Goal: Task Accomplishment & Management: Complete application form

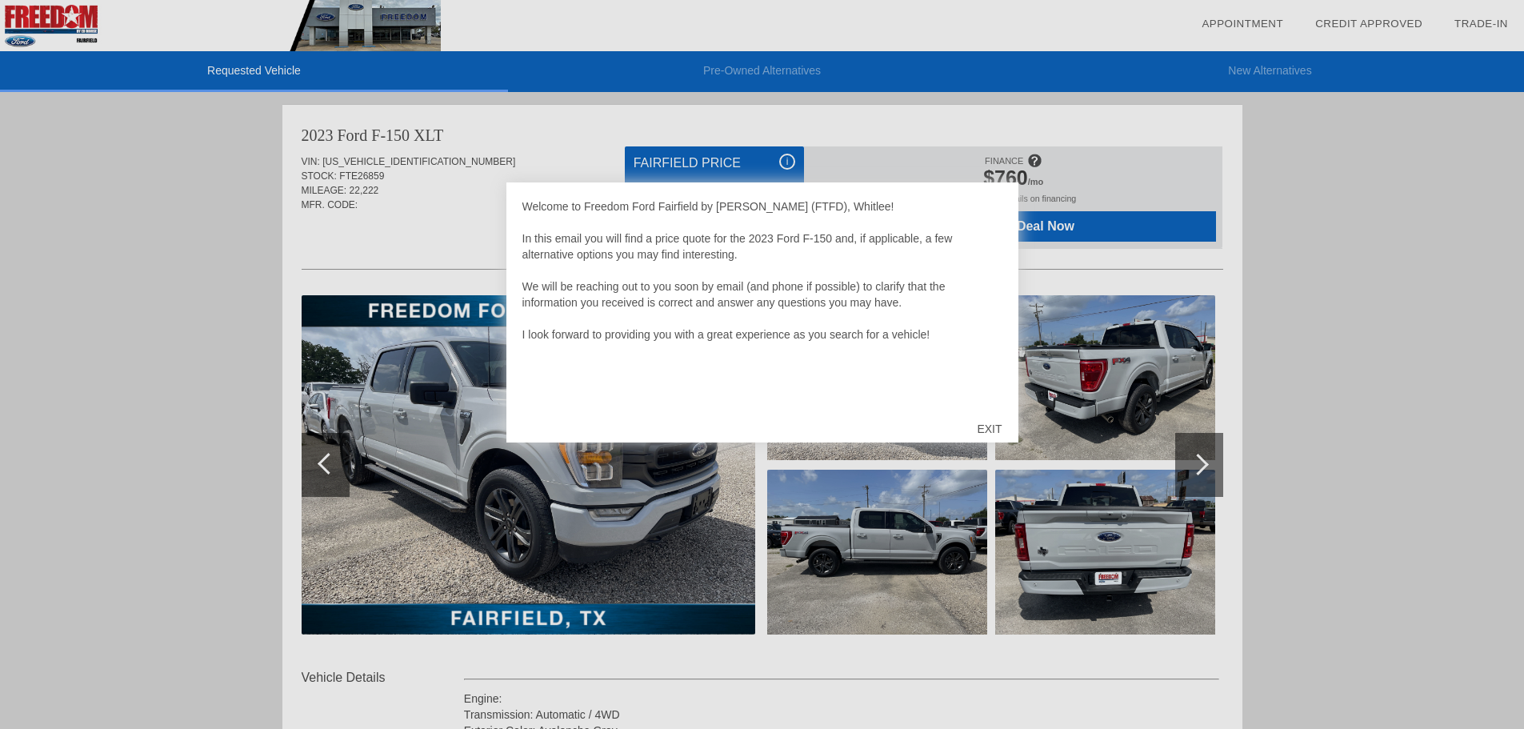
click at [982, 430] on div "EXIT" at bounding box center [989, 429] width 57 height 48
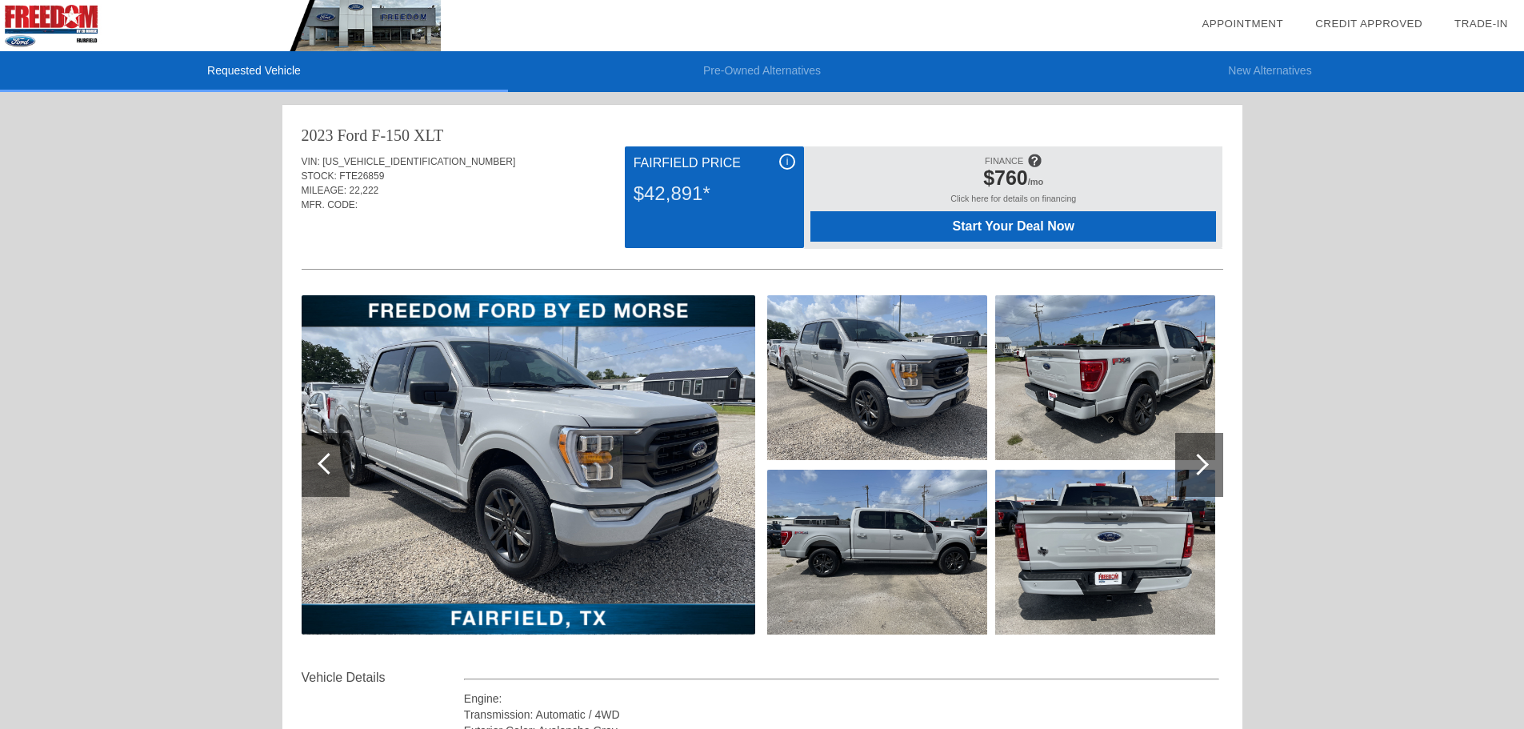
click at [1128, 401] on img at bounding box center [1105, 377] width 220 height 165
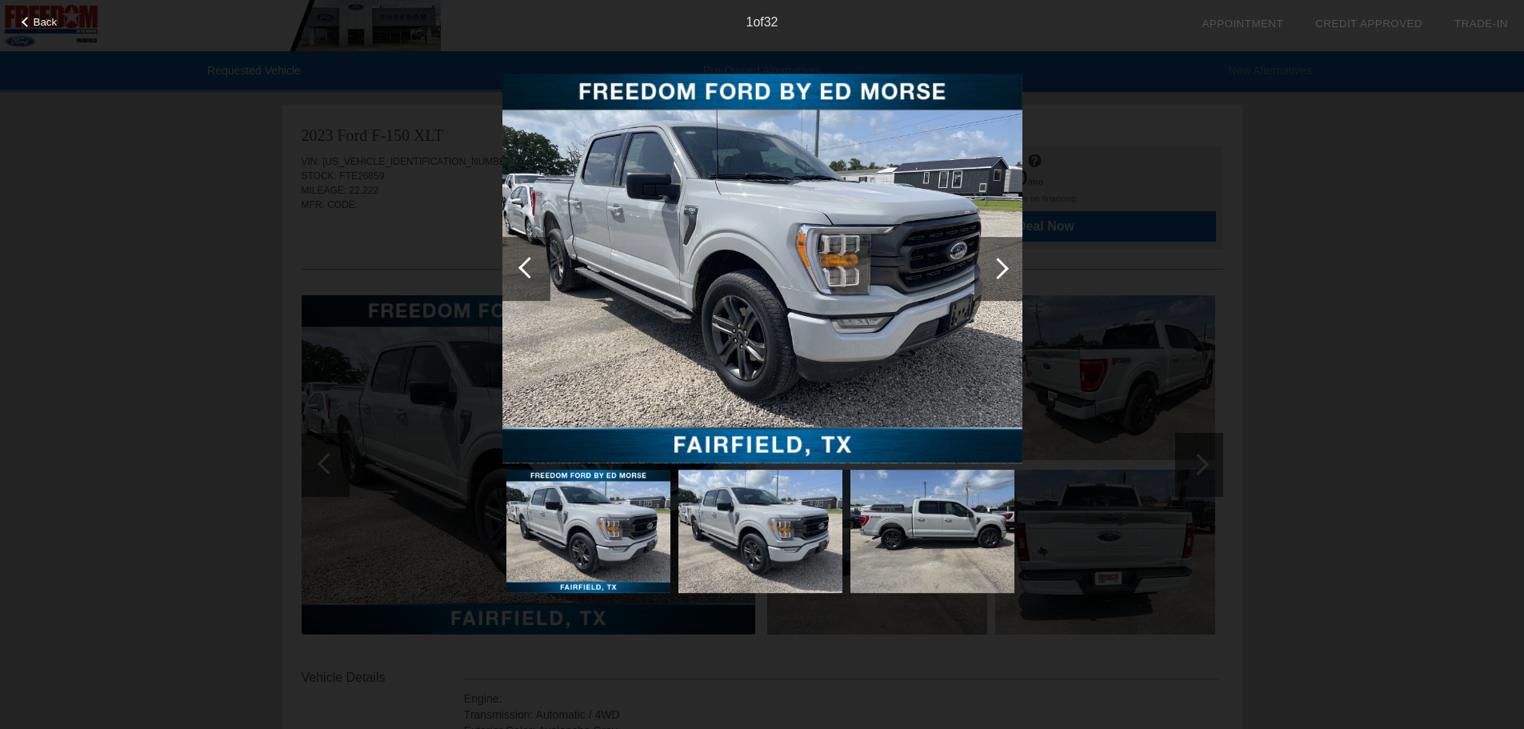
click at [49, 16] on span "Back" at bounding box center [46, 22] width 24 height 12
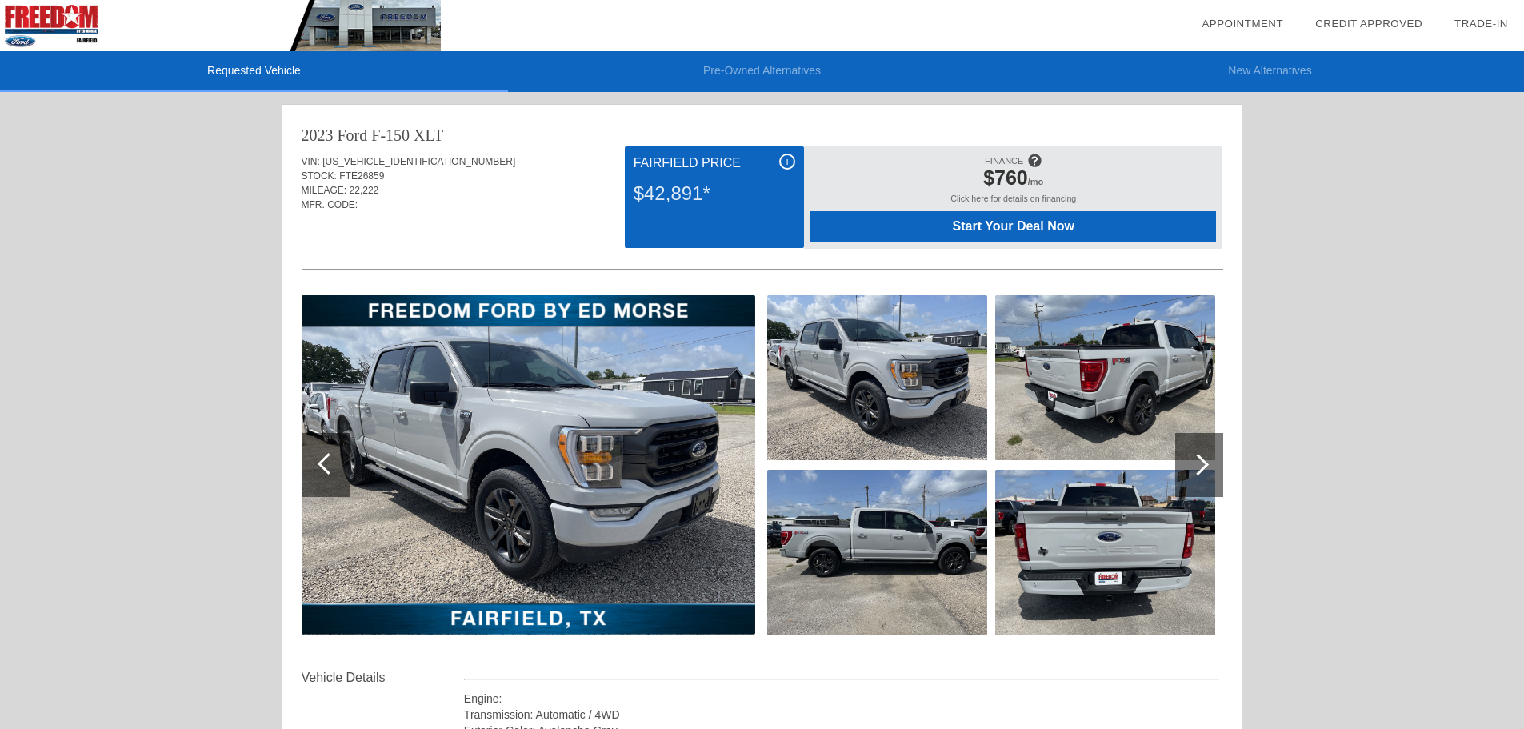
click at [911, 538] on img at bounding box center [877, 552] width 220 height 165
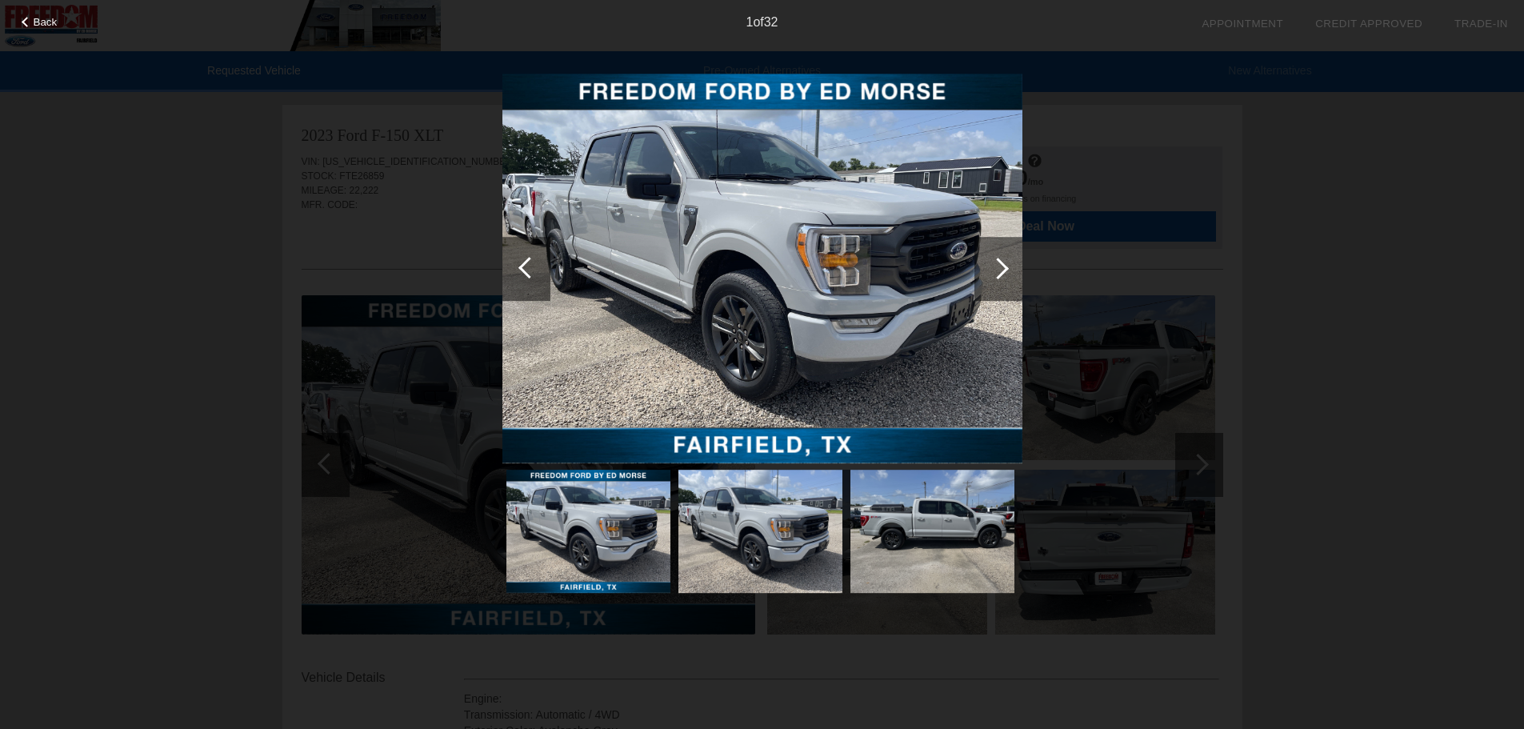
click at [943, 538] on img at bounding box center [932, 531] width 164 height 123
click at [839, 234] on img at bounding box center [762, 269] width 520 height 390
click at [756, 541] on img at bounding box center [760, 531] width 164 height 123
click at [47, 26] on span "Back" at bounding box center [46, 22] width 24 height 12
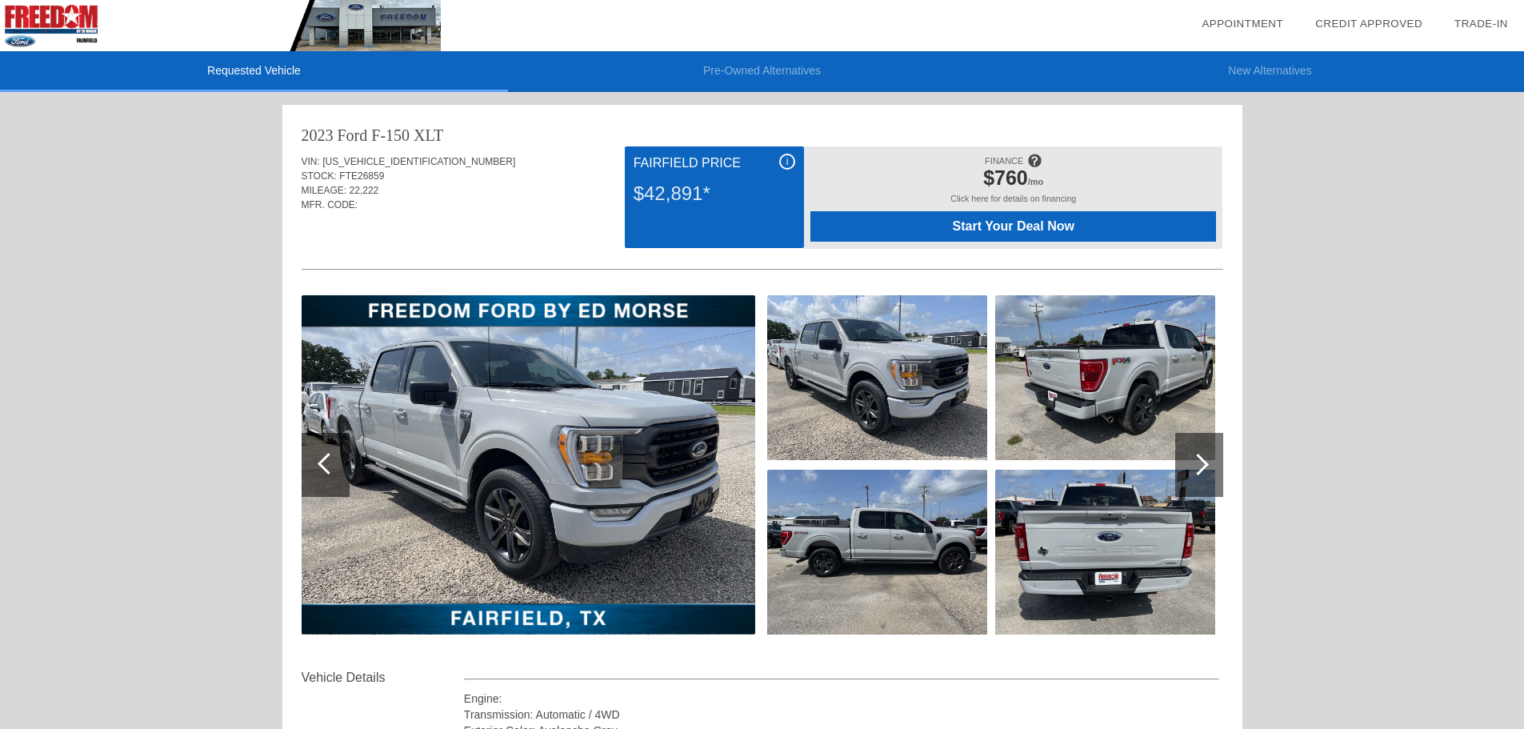
click at [558, 450] on img at bounding box center [529, 464] width 454 height 339
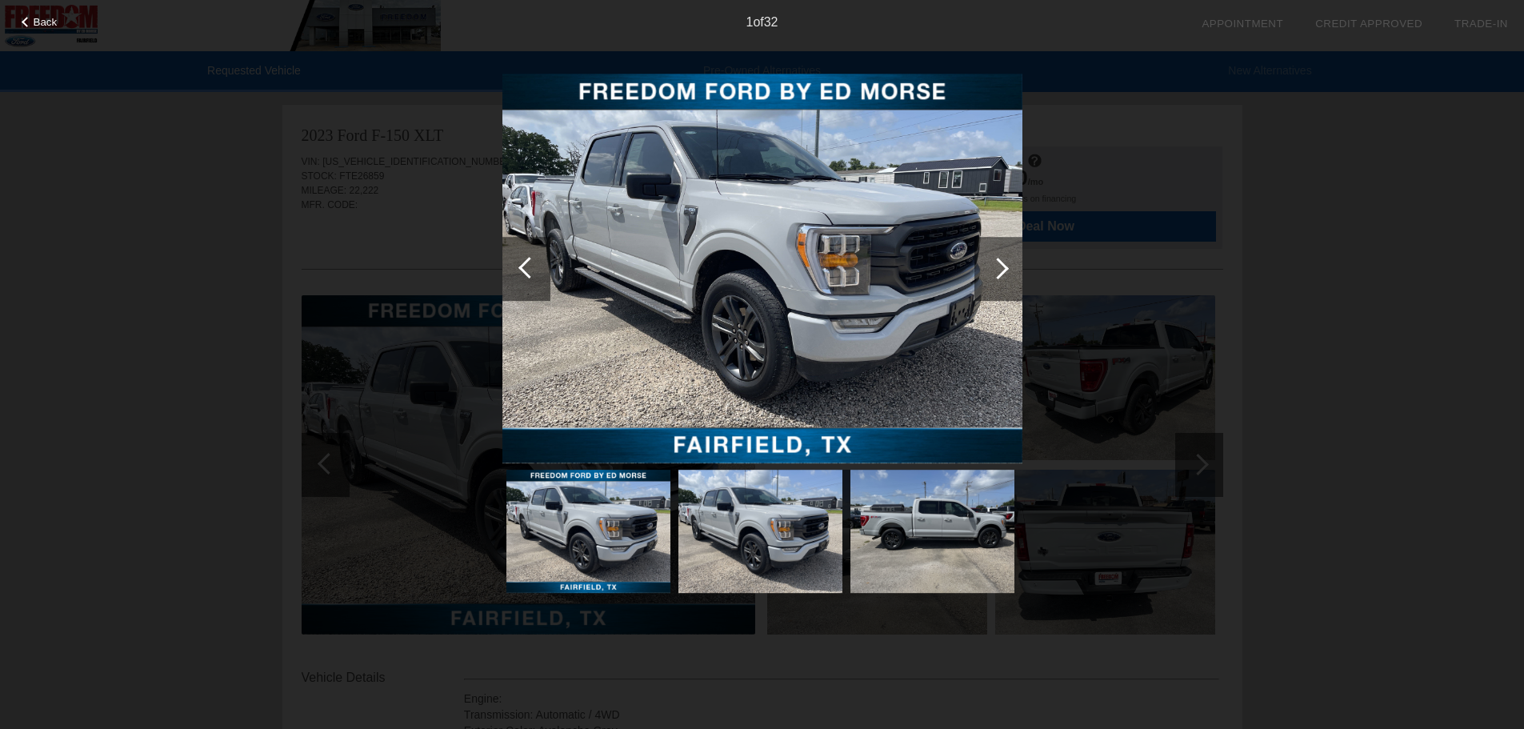
click at [994, 272] on div at bounding box center [998, 269] width 22 height 22
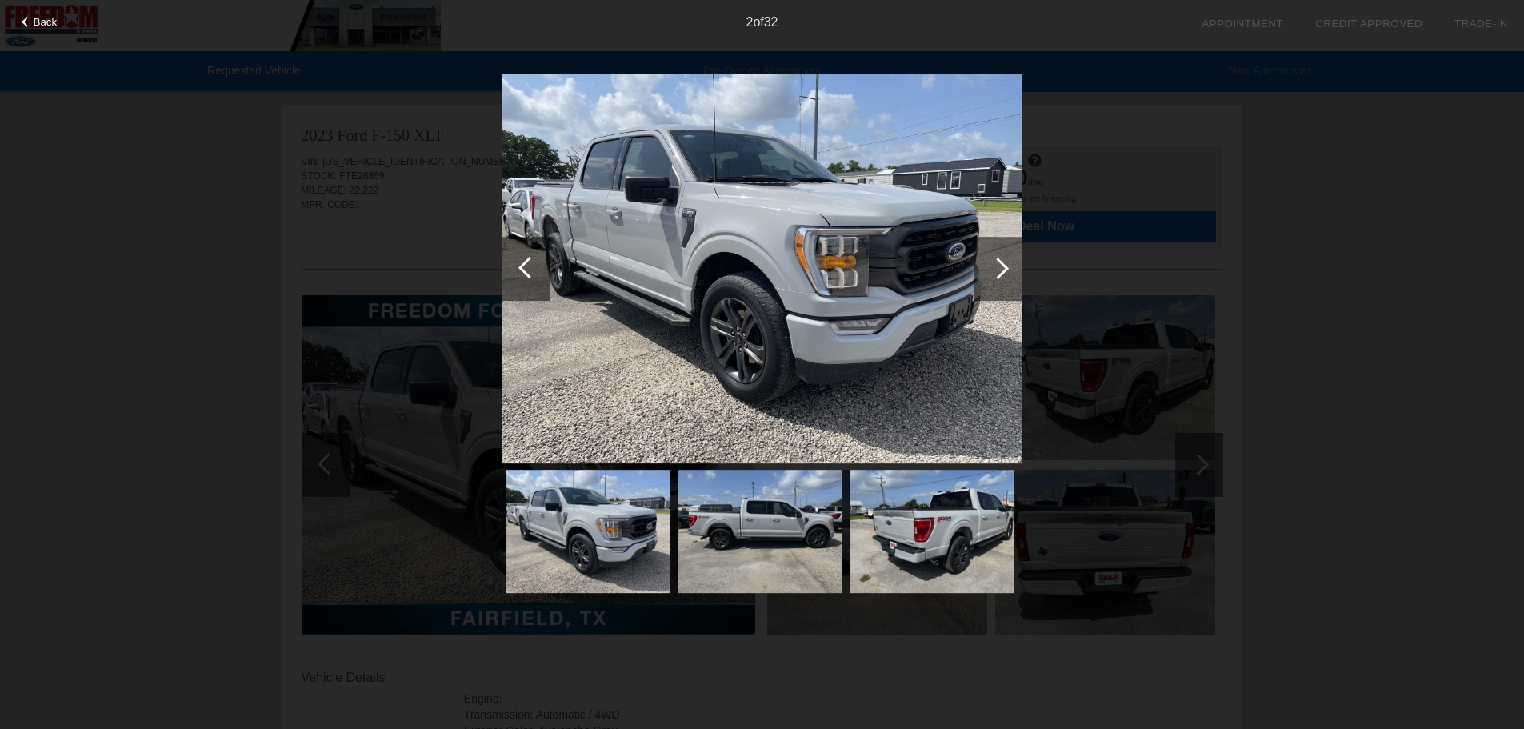
click at [994, 272] on div at bounding box center [998, 269] width 22 height 22
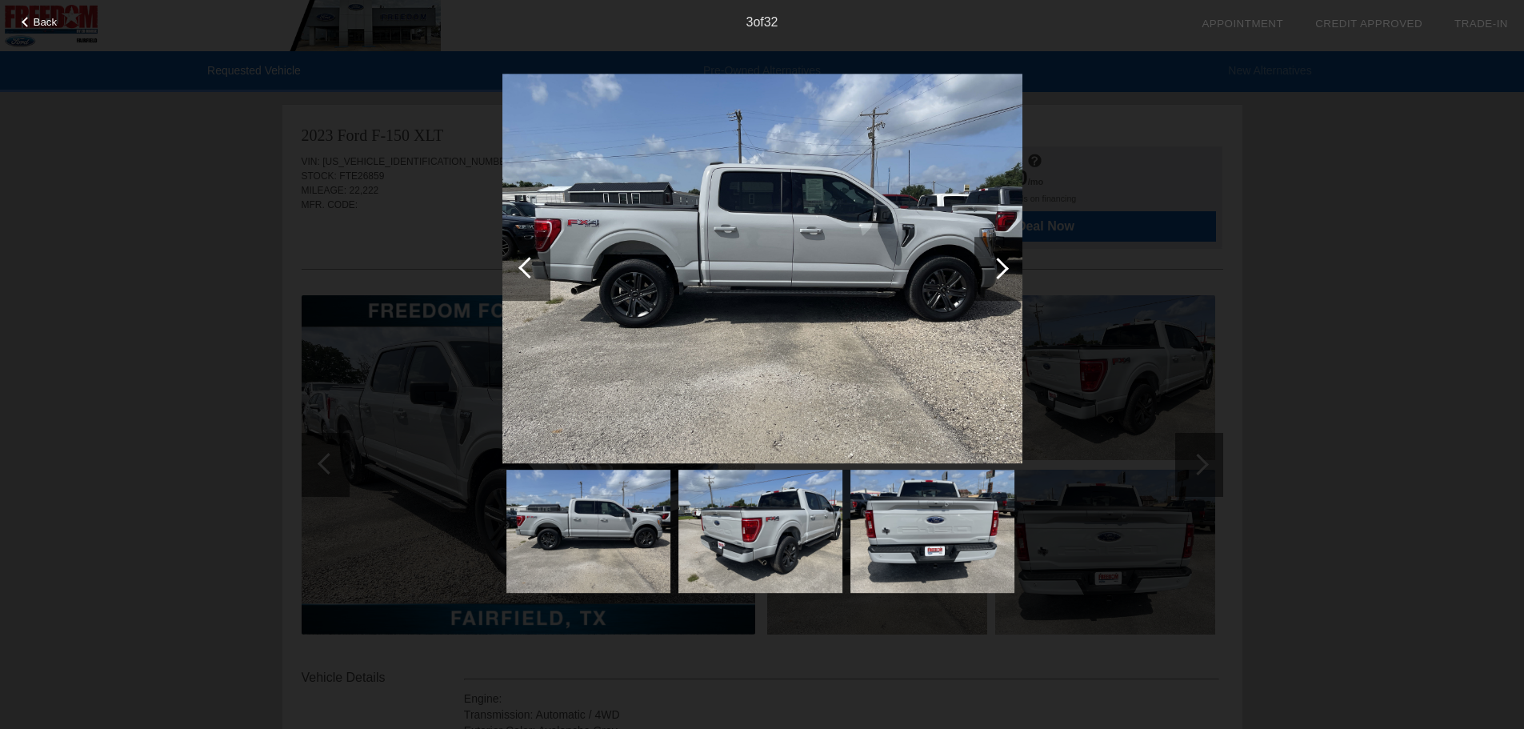
click at [1004, 269] on div at bounding box center [998, 269] width 22 height 22
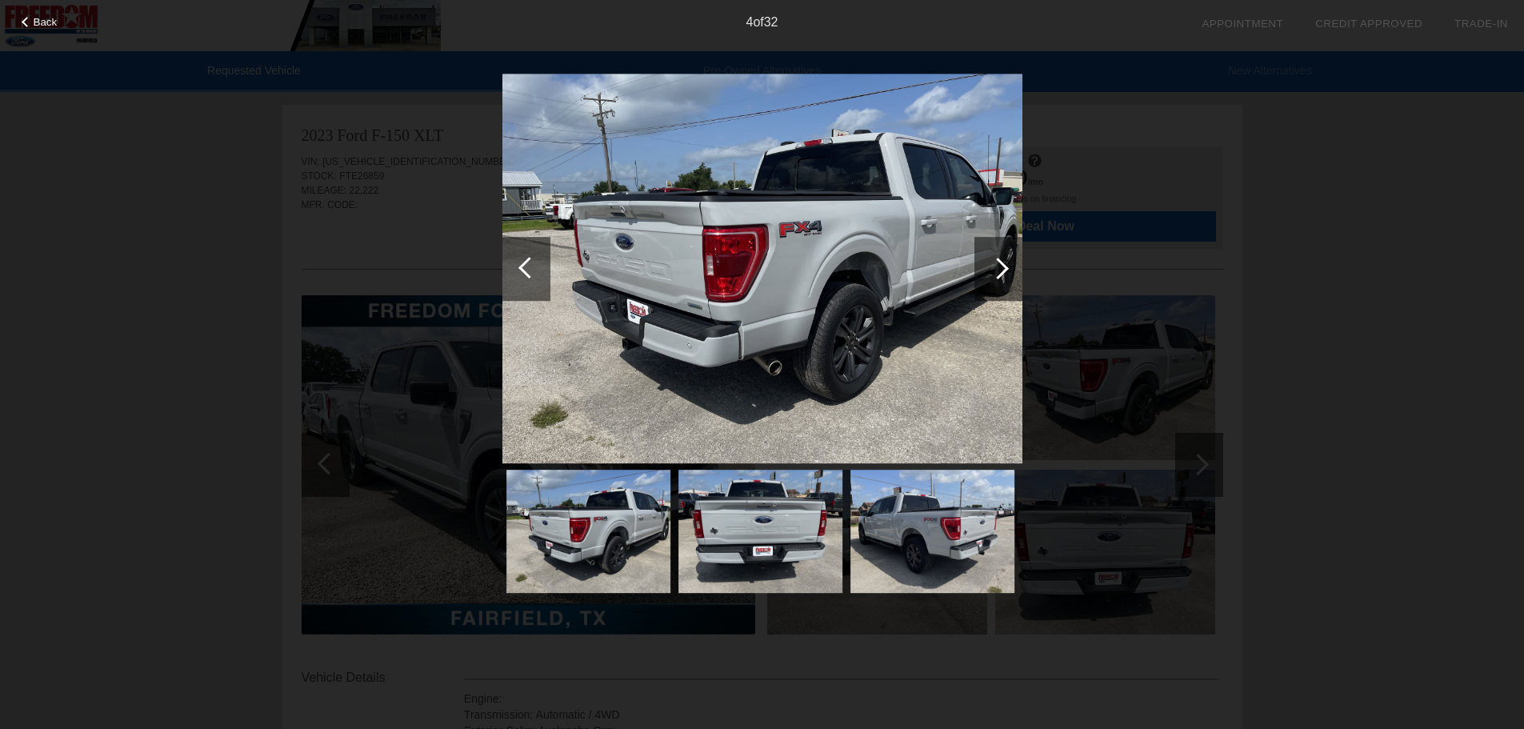
click at [1002, 269] on div at bounding box center [998, 269] width 22 height 22
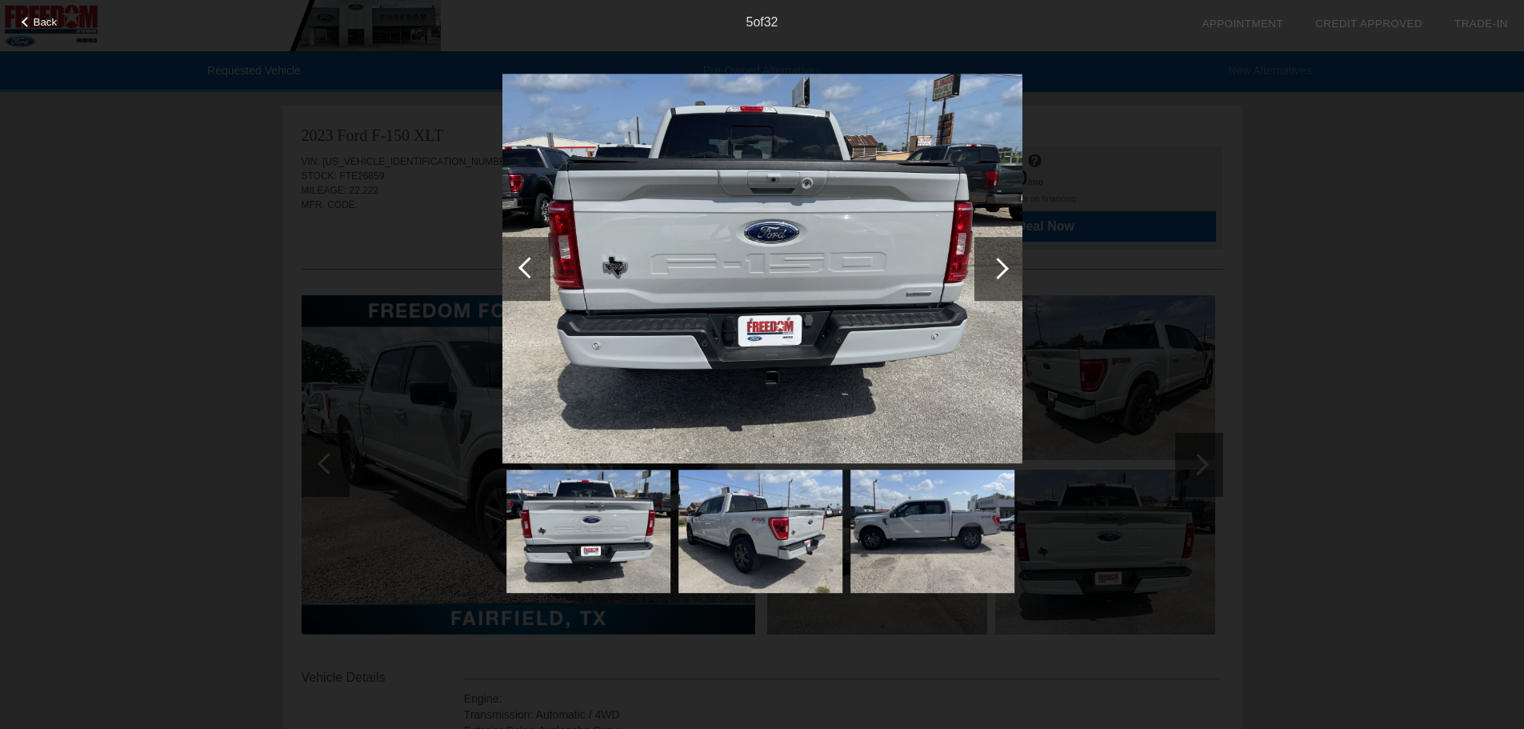
click at [1008, 270] on div at bounding box center [998, 269] width 48 height 64
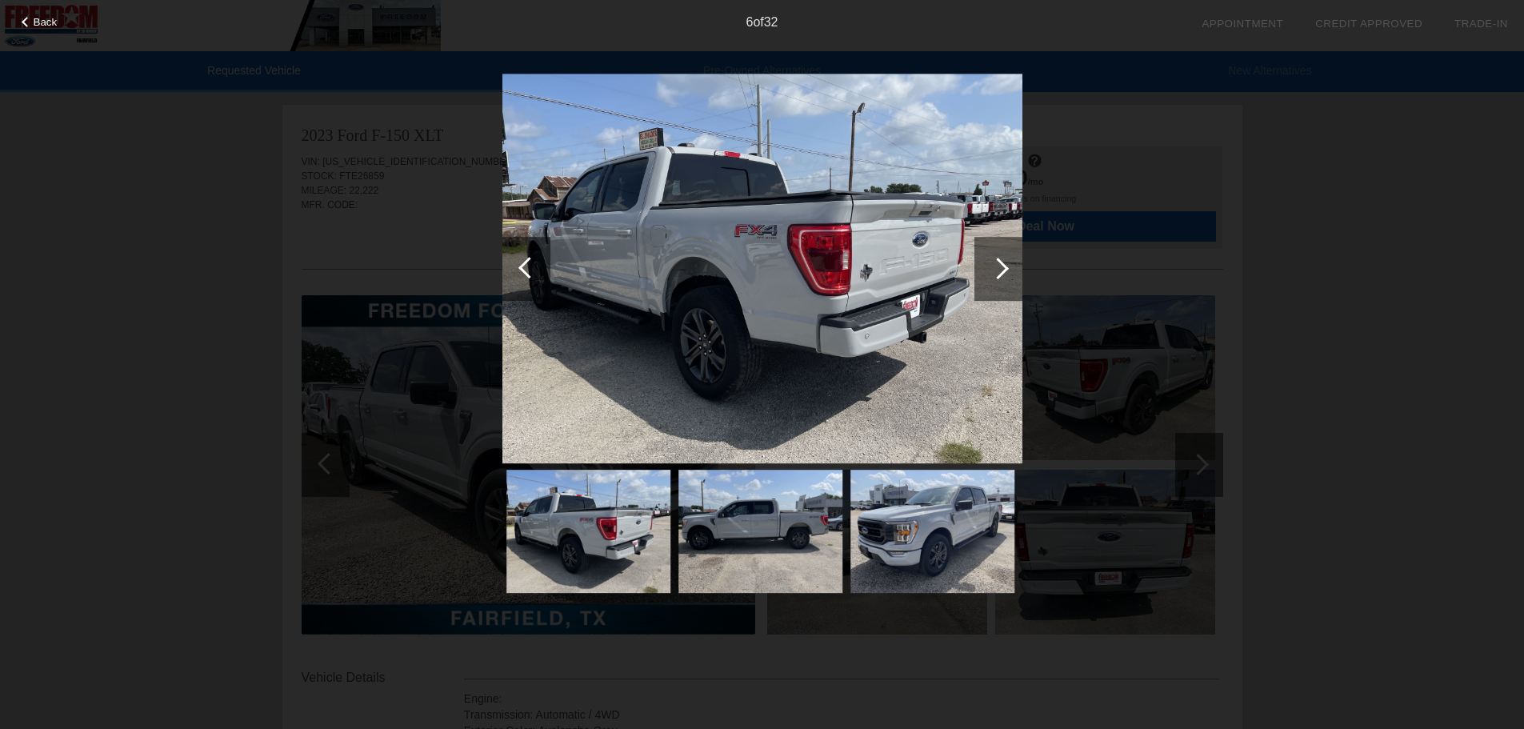
click at [1008, 270] on div at bounding box center [998, 269] width 48 height 64
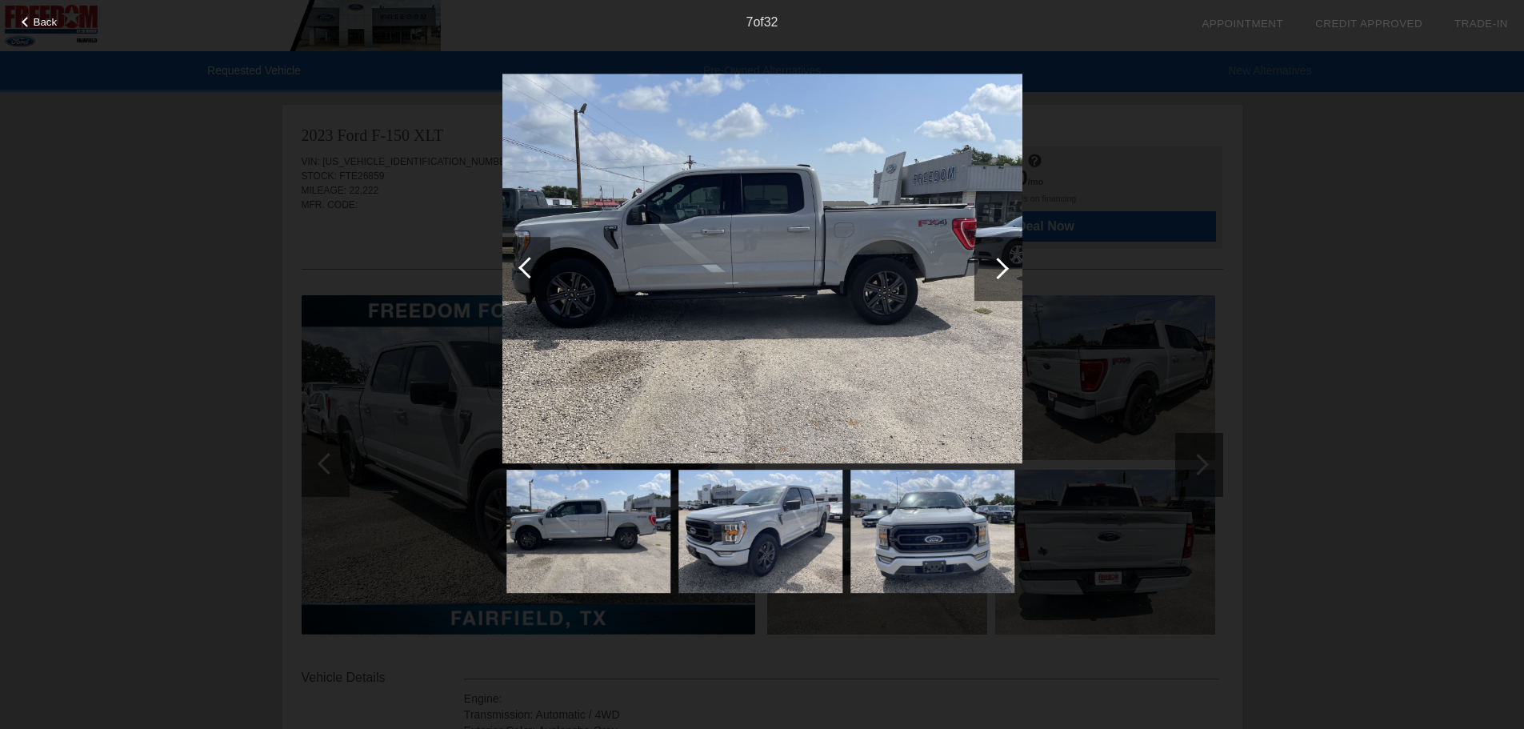
click at [1008, 270] on div at bounding box center [998, 269] width 48 height 64
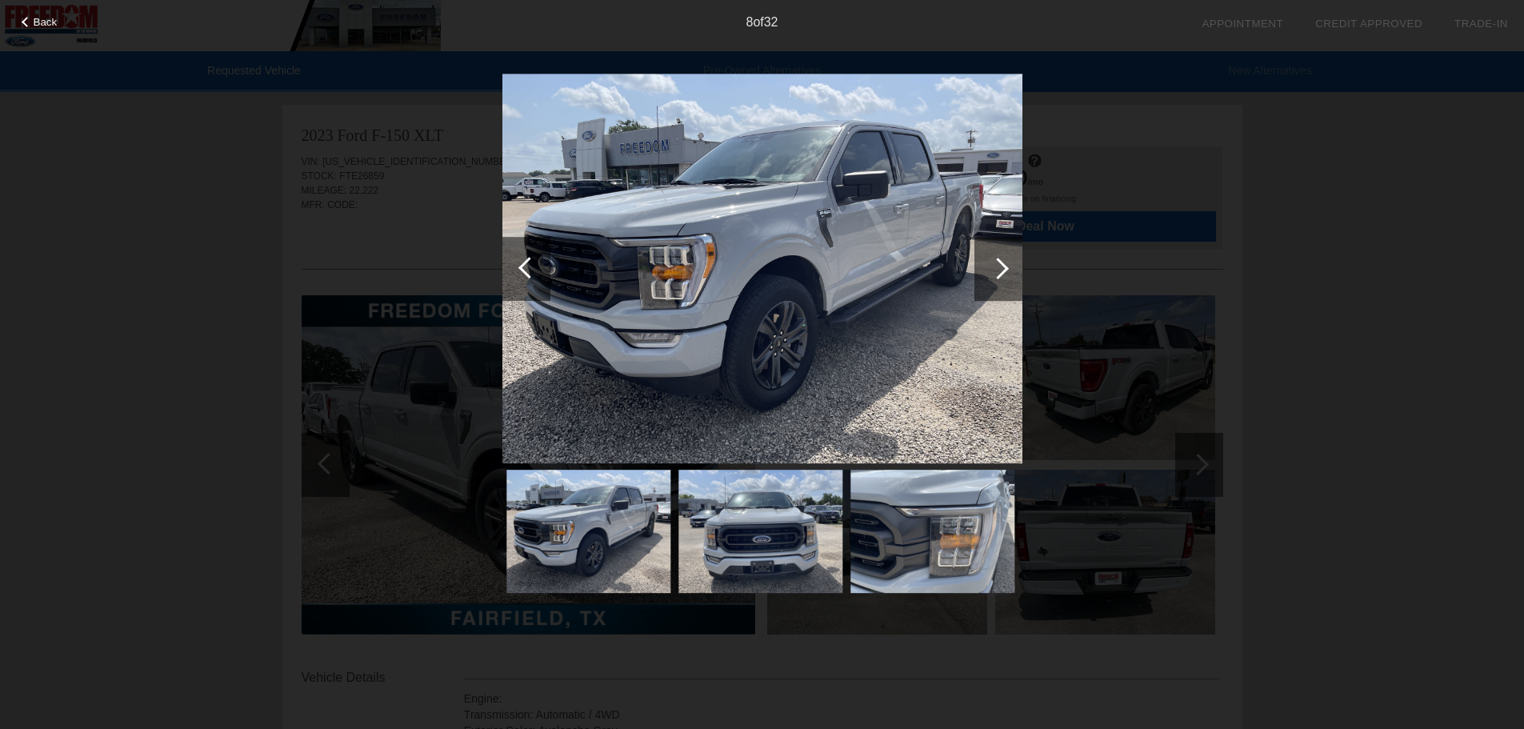
click at [1008, 270] on div at bounding box center [998, 269] width 48 height 64
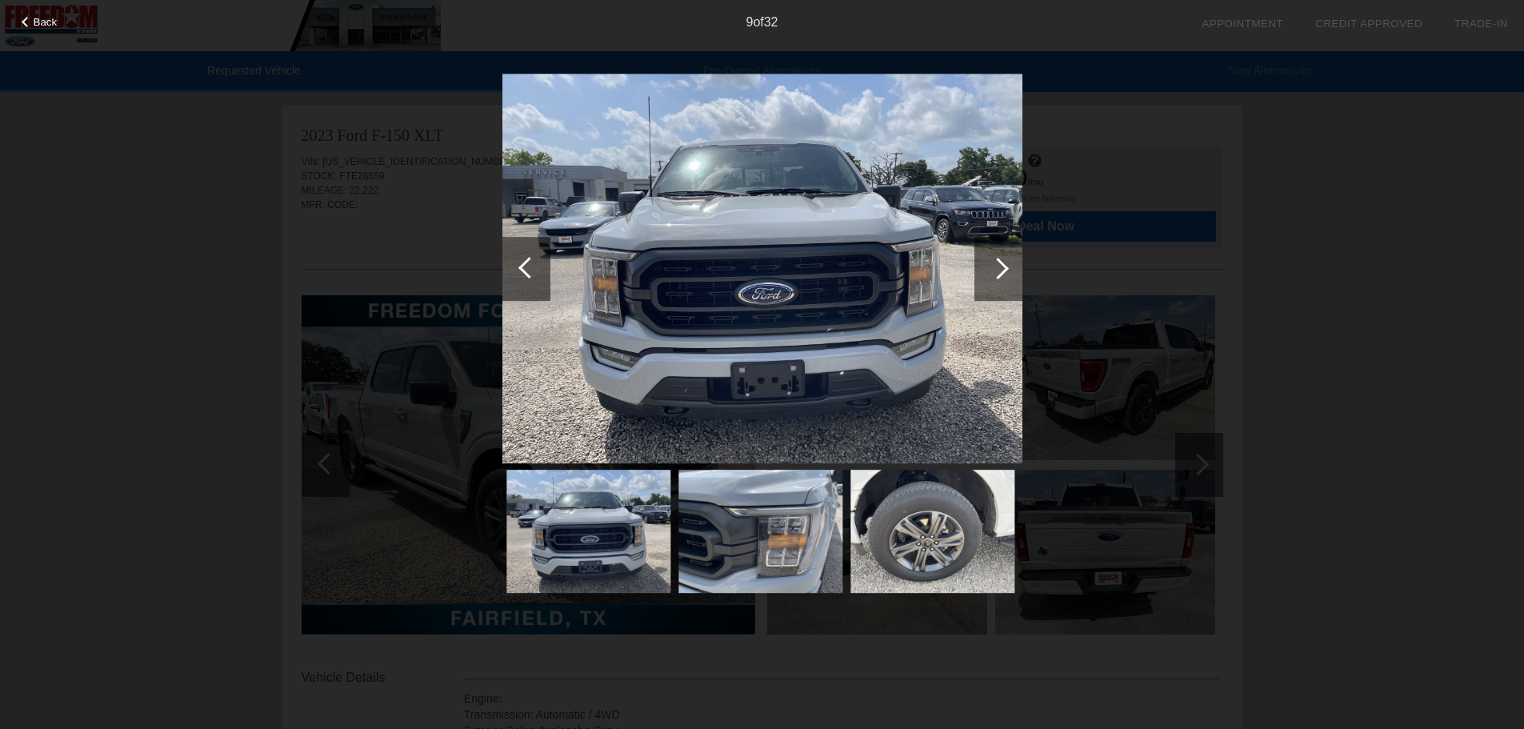
click at [1008, 270] on div at bounding box center [998, 269] width 48 height 64
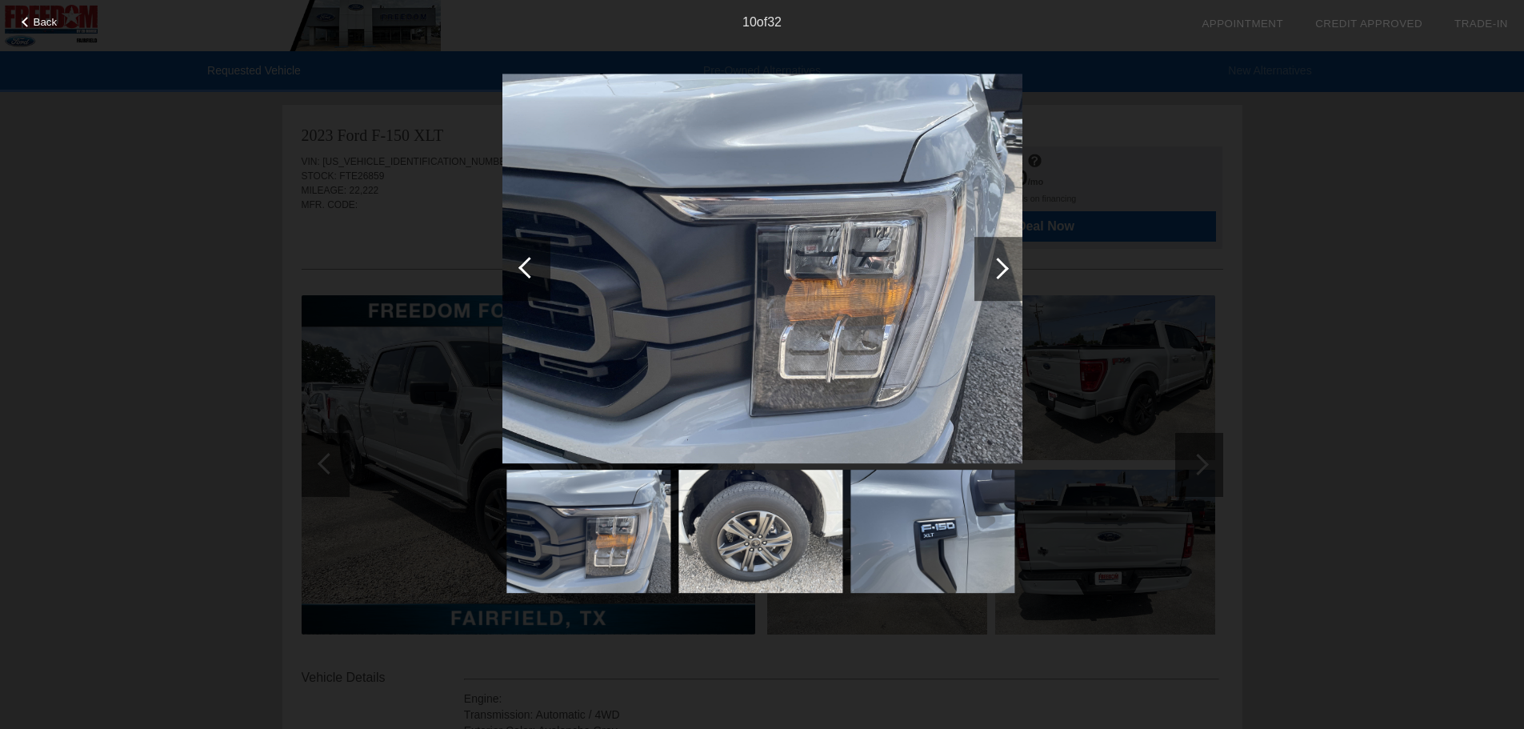
click at [1008, 270] on div at bounding box center [998, 269] width 48 height 64
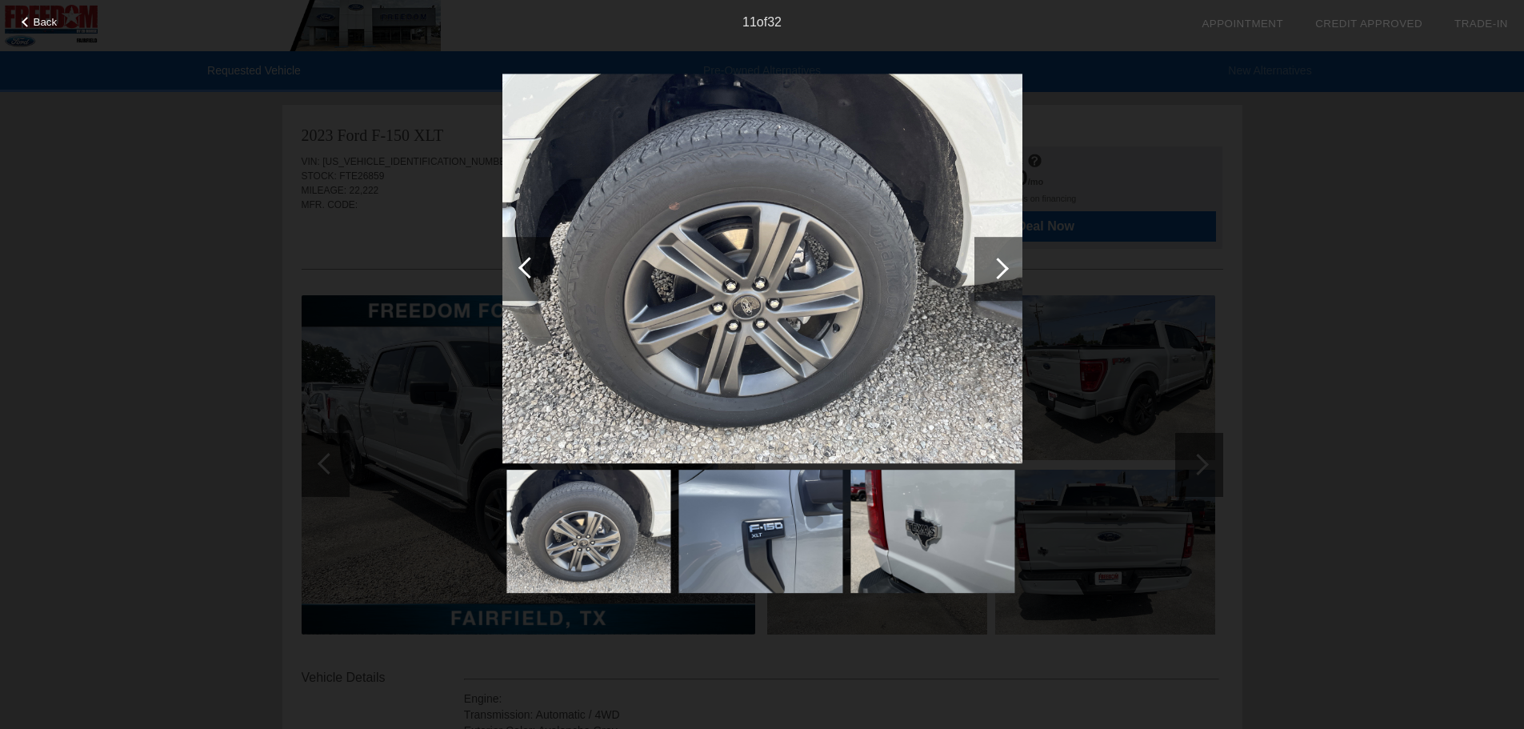
click at [1008, 270] on div at bounding box center [998, 269] width 48 height 64
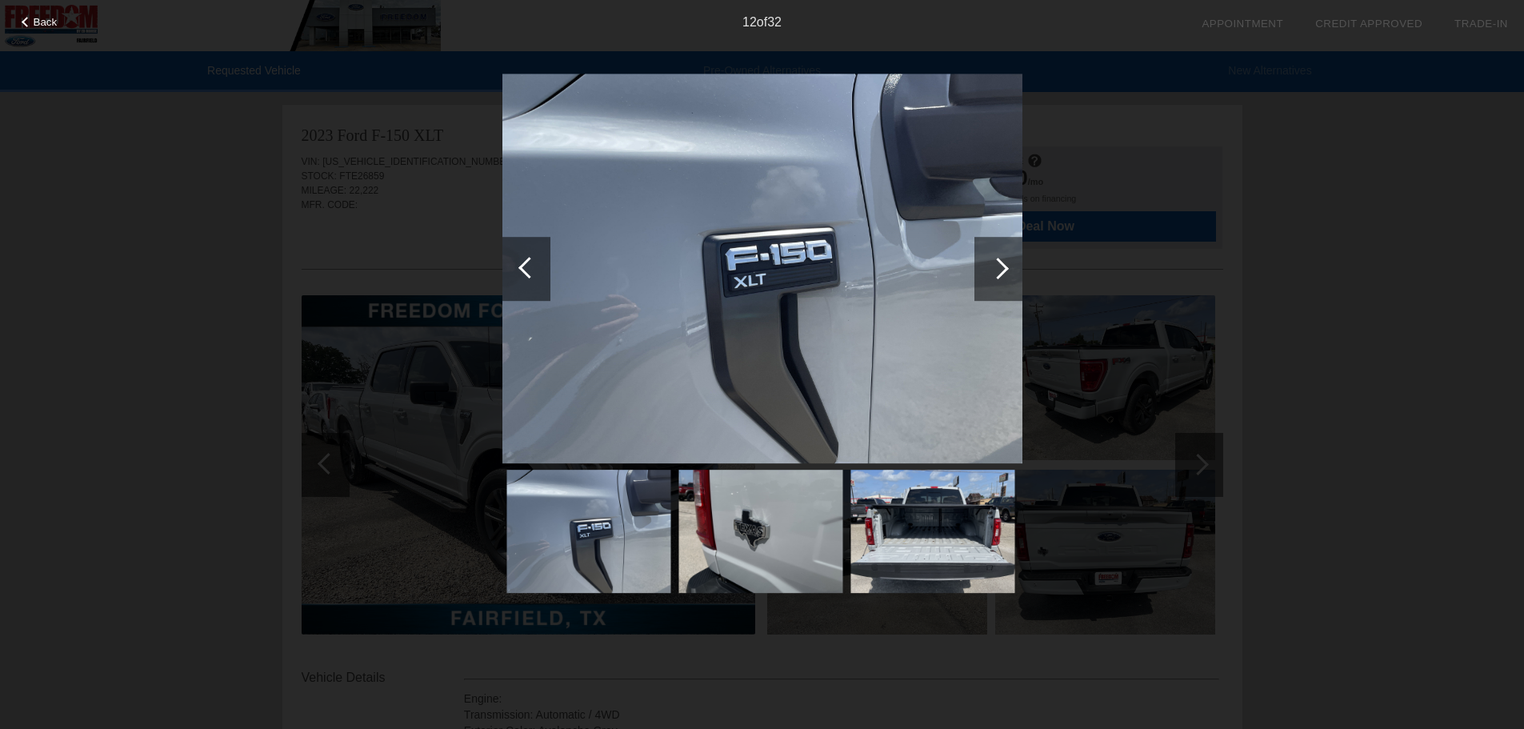
click at [1008, 270] on div at bounding box center [998, 269] width 48 height 64
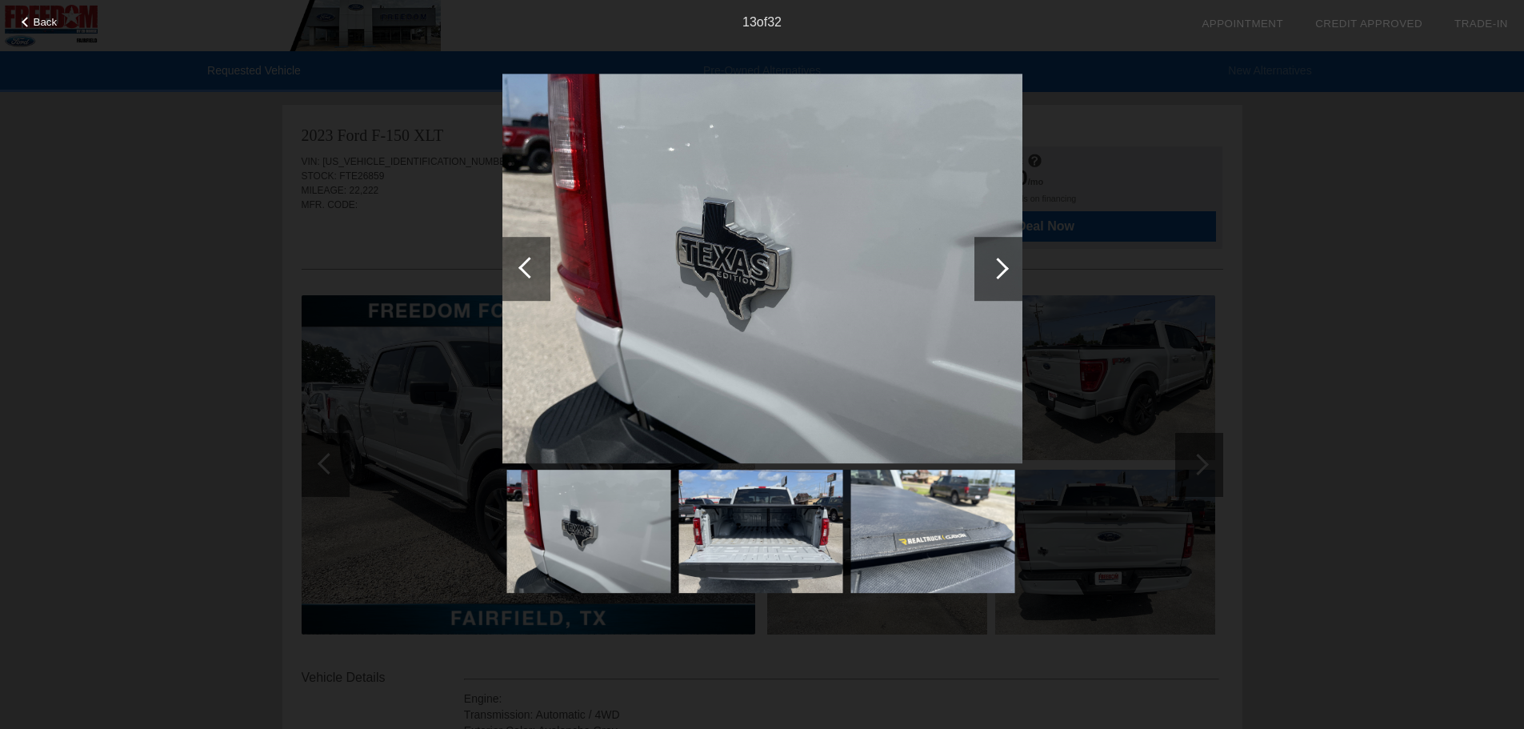
click at [1008, 270] on div at bounding box center [998, 269] width 48 height 64
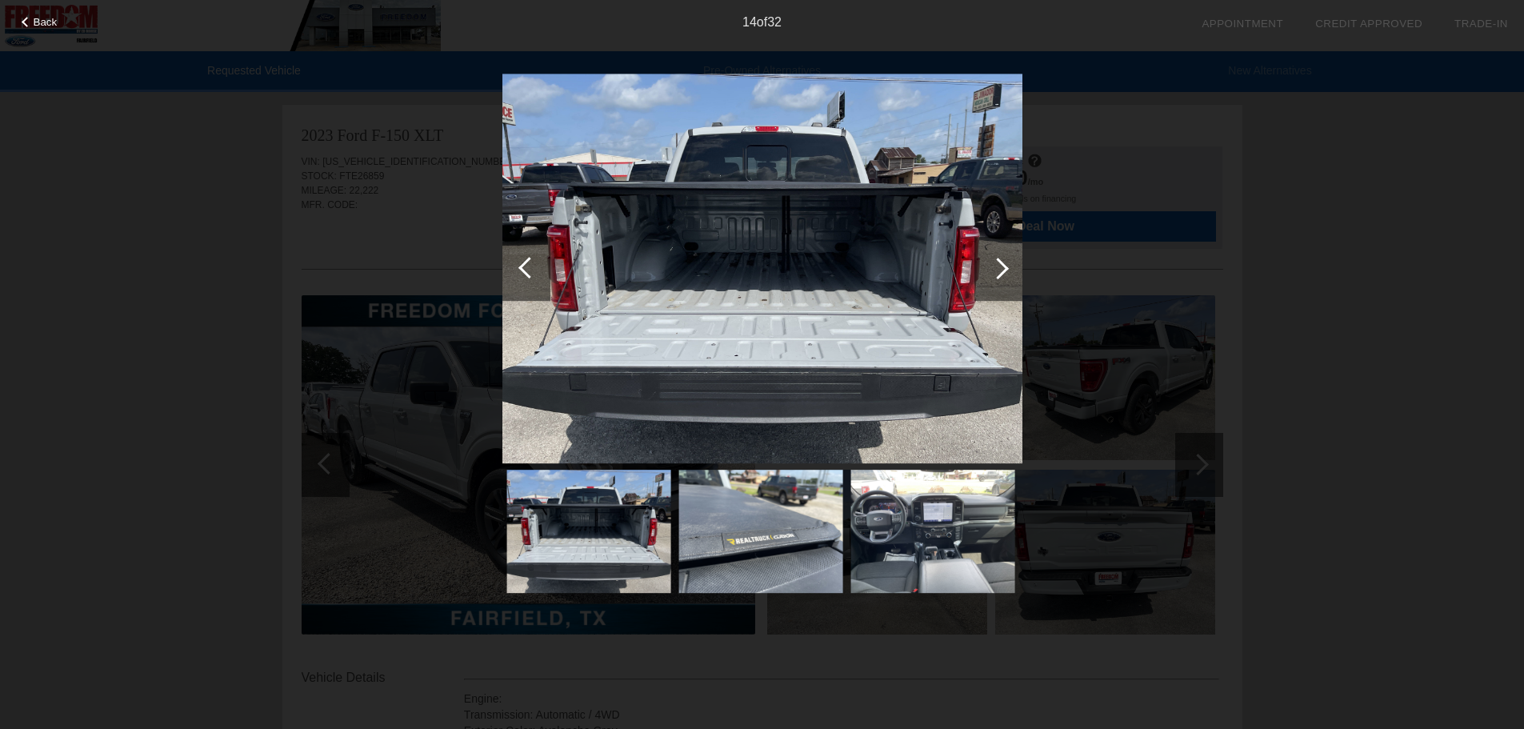
click at [1008, 270] on div at bounding box center [998, 269] width 48 height 64
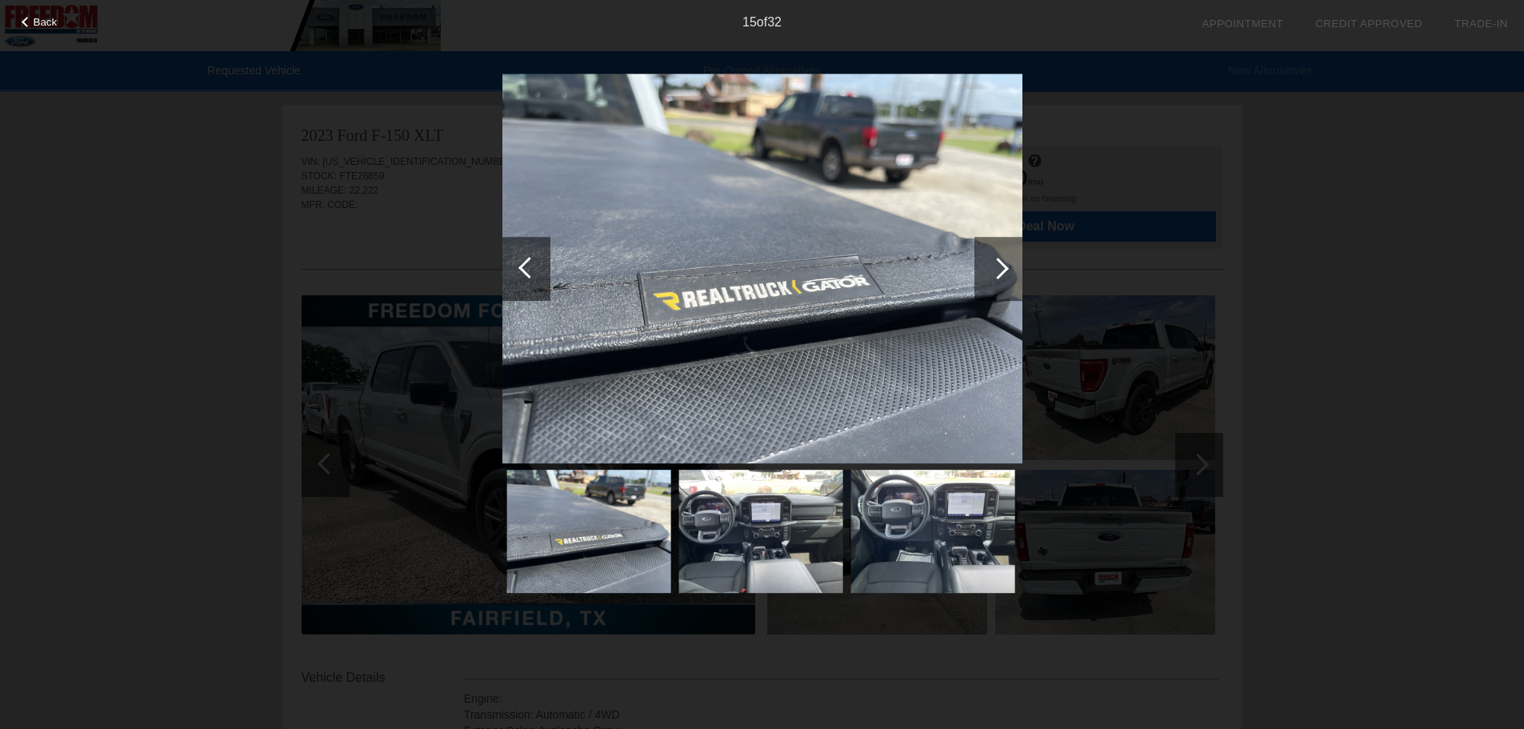
click at [1008, 270] on div at bounding box center [998, 269] width 48 height 64
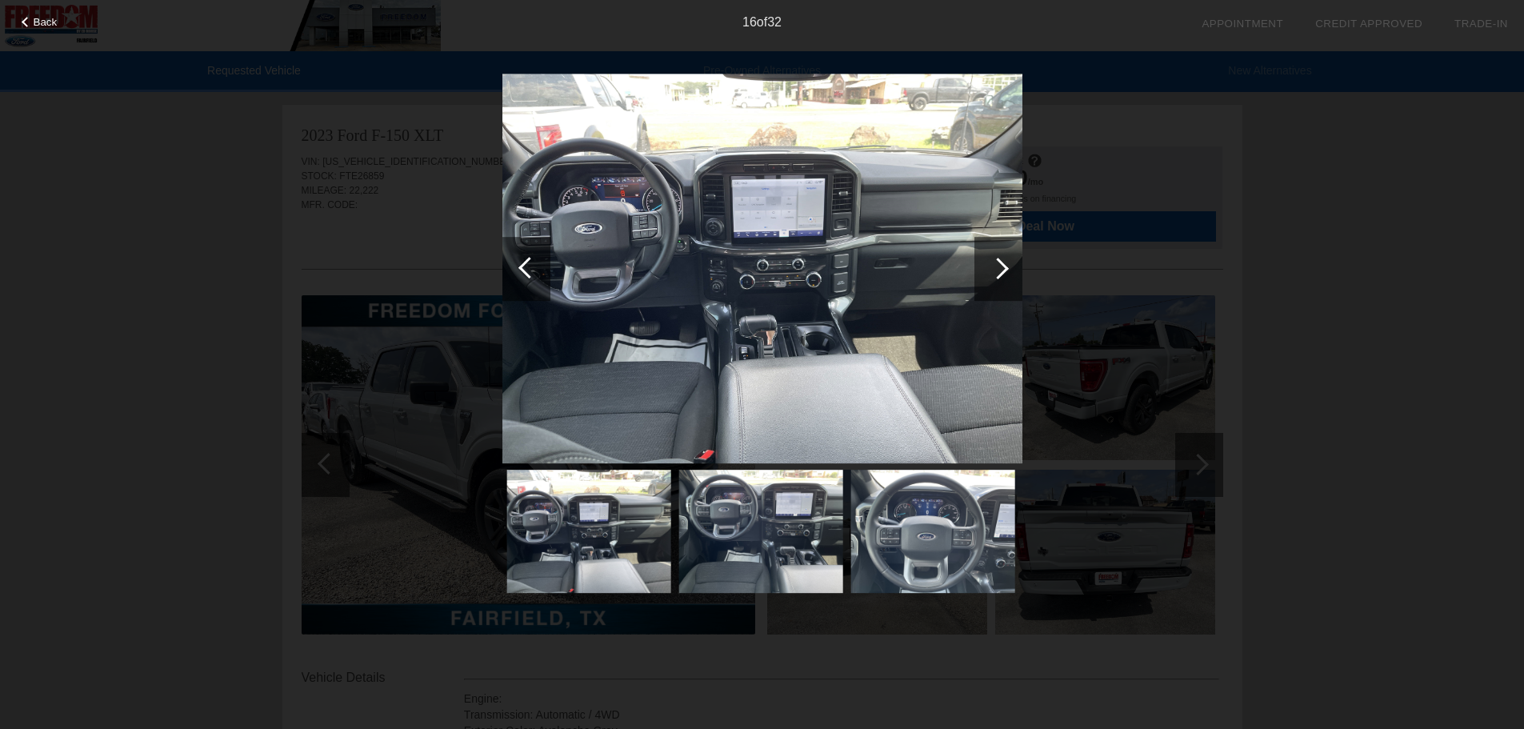
click at [1008, 270] on div at bounding box center [998, 269] width 48 height 64
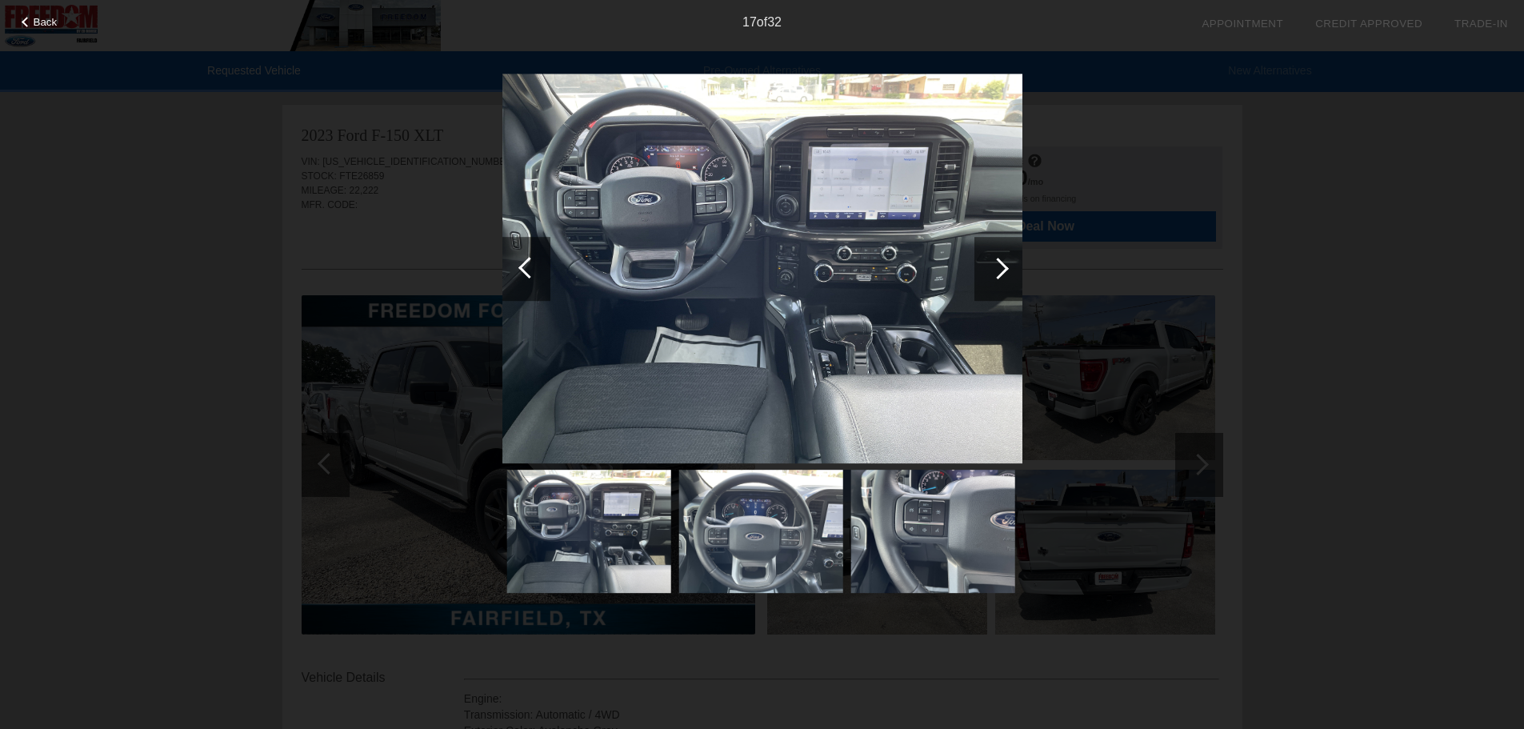
click at [1000, 262] on div at bounding box center [998, 269] width 22 height 22
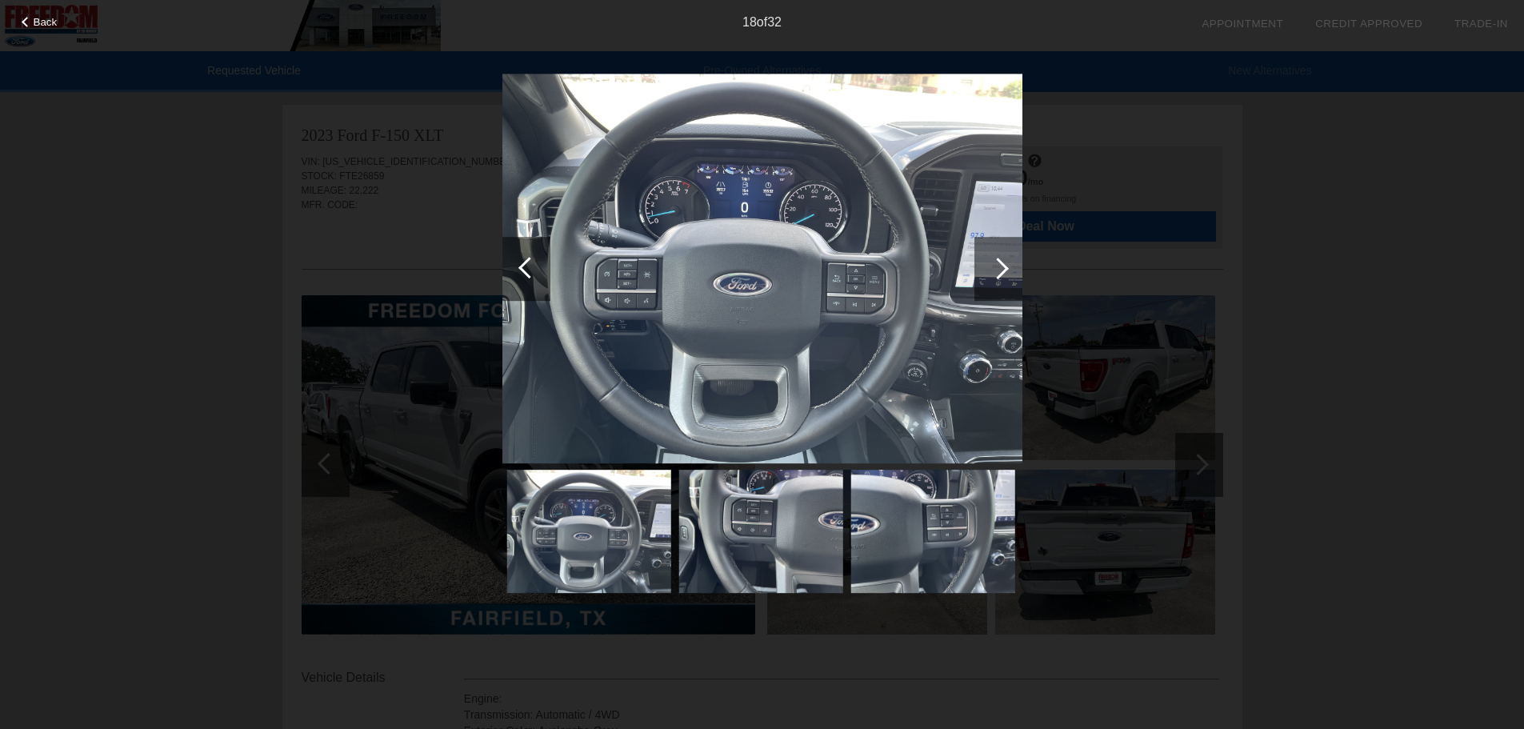
click at [49, 23] on span "Back" at bounding box center [46, 22] width 24 height 12
